Goal: Navigation & Orientation: Find specific page/section

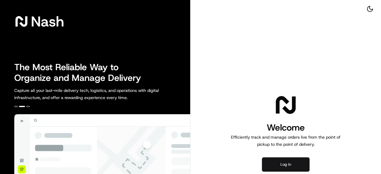
click at [282, 164] on button "Log in" at bounding box center [286, 164] width 48 height 14
click at [270, 164] on button "Log in" at bounding box center [286, 164] width 48 height 14
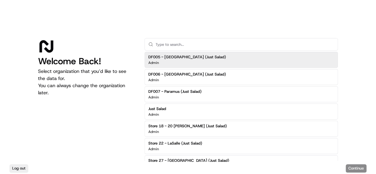
scroll to position [1, 0]
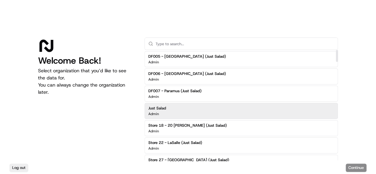
click at [350, 171] on div "Log out Continue" at bounding box center [188, 167] width 376 height 13
click at [359, 166] on div "Log out Continue" at bounding box center [188, 167] width 376 height 13
click at [273, 105] on div "Just Salad Admin" at bounding box center [242, 111] width 194 height 16
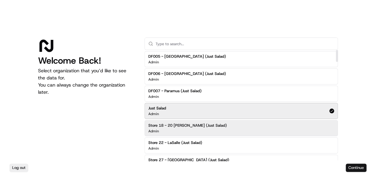
click at [350, 168] on button "Continue" at bounding box center [356, 168] width 21 height 8
